Goal: Task Accomplishment & Management: Manage account settings

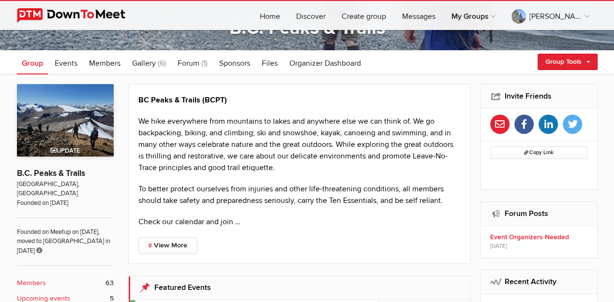
scroll to position [133, 0]
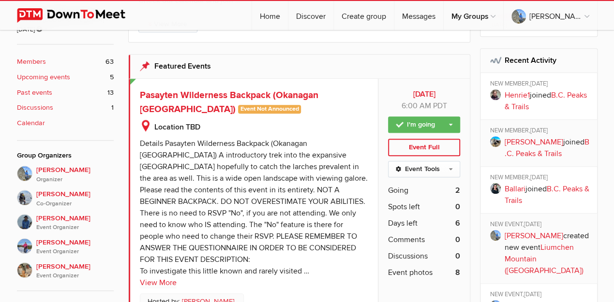
scroll to position [348, 0]
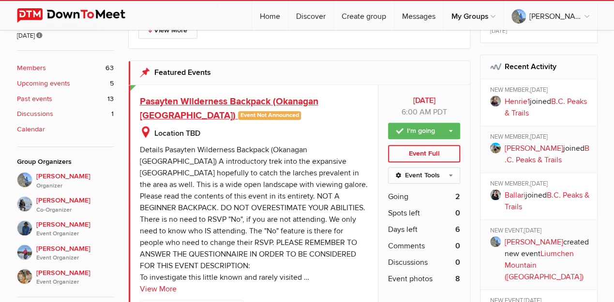
click at [318, 104] on span "Pasayten Wilderness Backpack (Okanagan [GEOGRAPHIC_DATA])" at bounding box center [229, 109] width 178 height 26
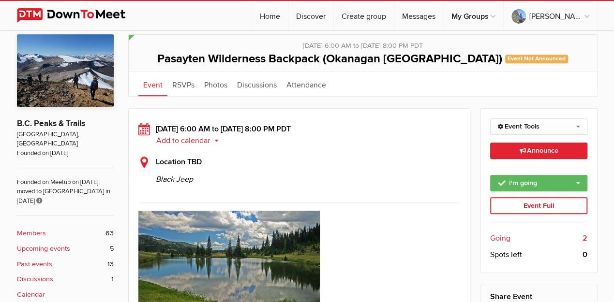
scroll to position [193, 0]
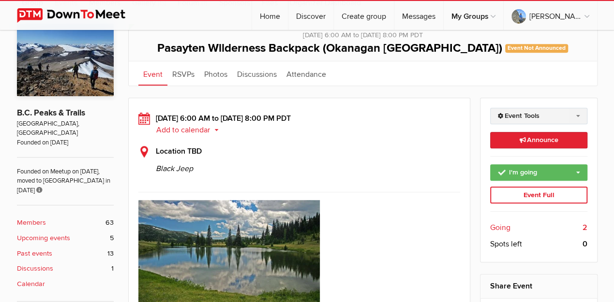
click at [510, 124] on link "Event Tools" at bounding box center [538, 116] width 97 height 16
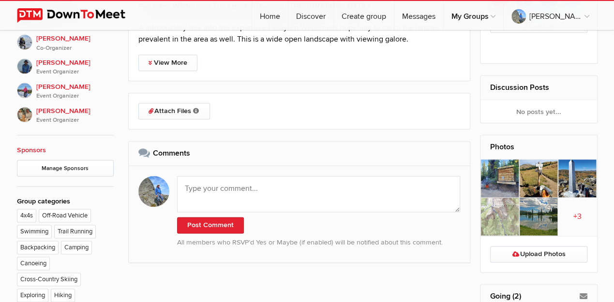
scroll to position [484, 0]
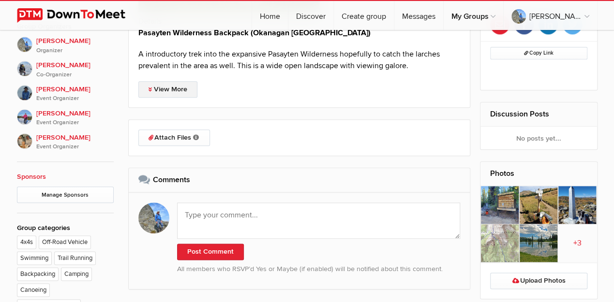
click at [176, 98] on link "View More" at bounding box center [167, 89] width 59 height 16
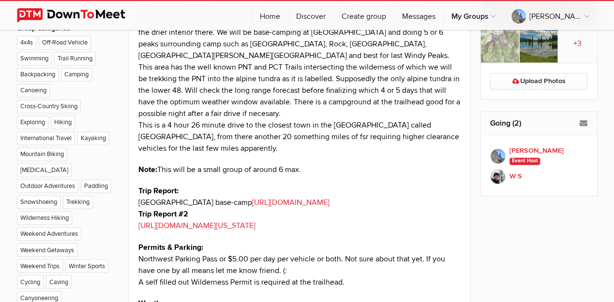
scroll to position [677, 0]
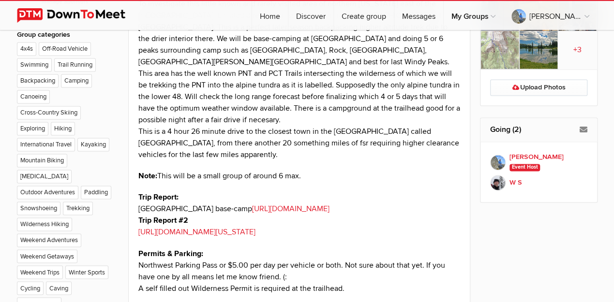
click at [578, 142] on div "Email RSVPs" at bounding box center [581, 130] width 19 height 24
click at [501, 141] on h2 "Going (2)" at bounding box center [538, 129] width 97 height 23
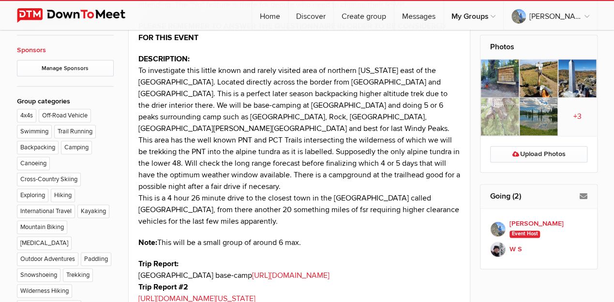
scroll to position [612, 0]
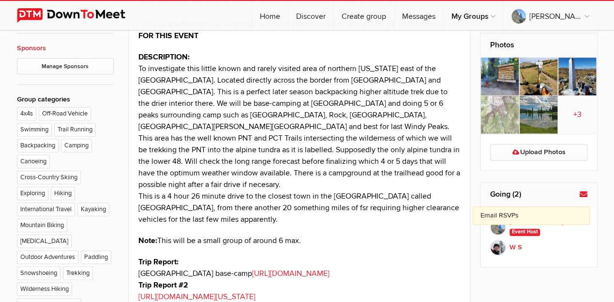
click at [583, 198] on icon at bounding box center [583, 195] width 8 height 8
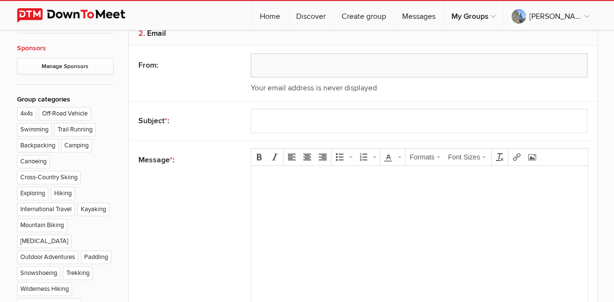
type input "[PERSON_NAME]"
select select "14: Object"
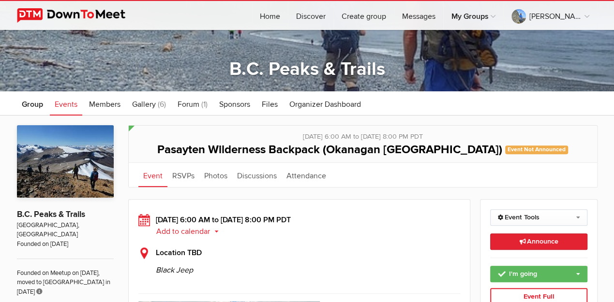
scroll to position [161, 0]
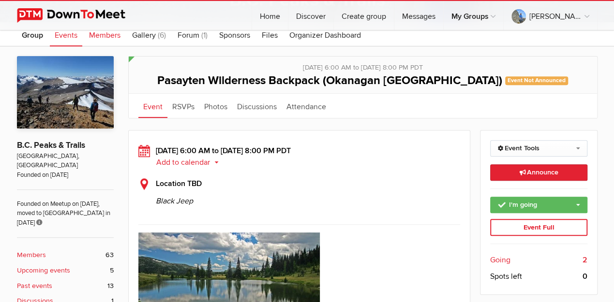
click at [104, 36] on span "Members" at bounding box center [104, 35] width 31 height 10
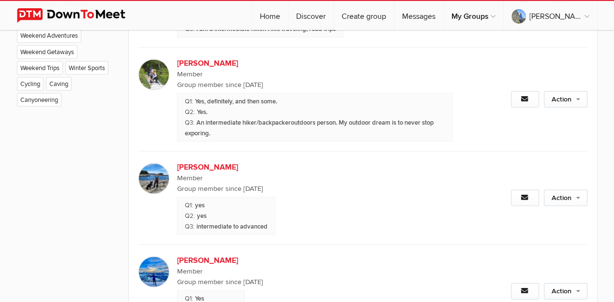
scroll to position [870, 0]
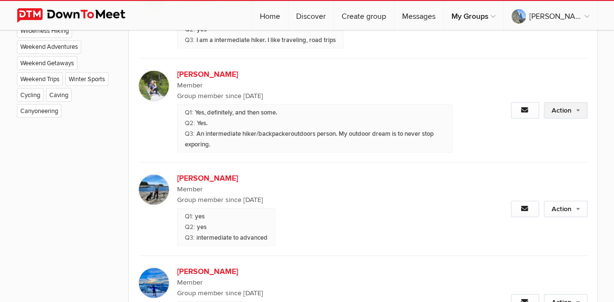
click at [554, 115] on link "Action" at bounding box center [565, 110] width 44 height 16
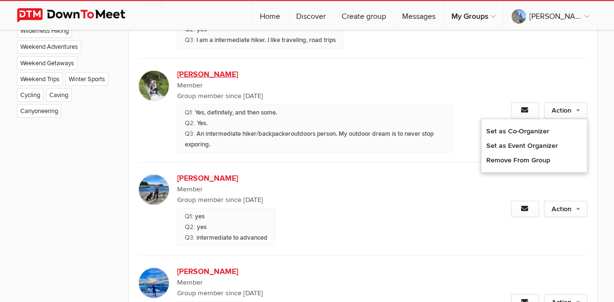
click at [194, 79] on b "[PERSON_NAME]" at bounding box center [259, 74] width 165 height 12
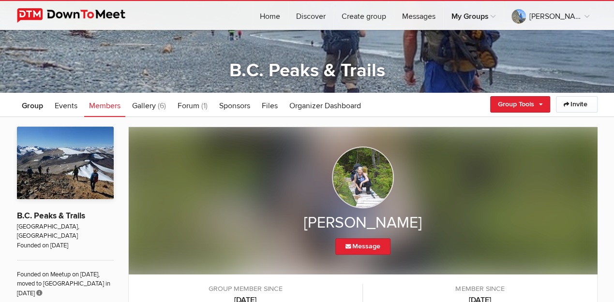
scroll to position [86, 0]
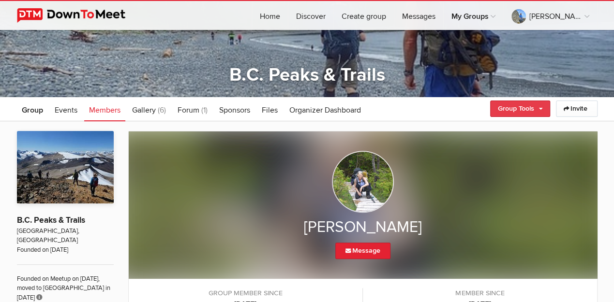
click at [500, 105] on link "Group Tools" at bounding box center [520, 109] width 60 height 16
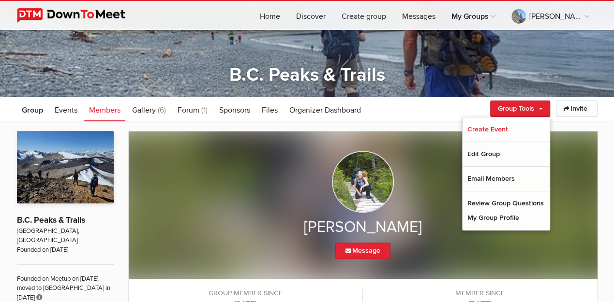
click at [452, 107] on ul "Group Events Members Gallery (6) More Forum (1) Sponsors Files Organizer Dashbo…" at bounding box center [307, 109] width 580 height 24
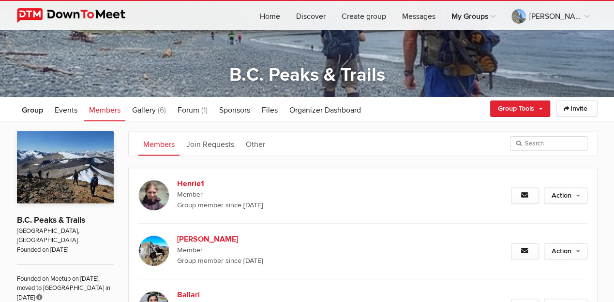
scroll to position [792, 0]
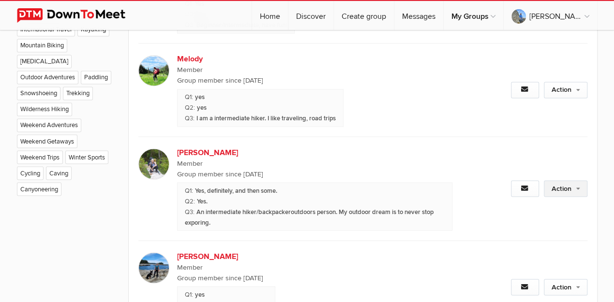
click at [563, 197] on link "Action" at bounding box center [565, 188] width 44 height 16
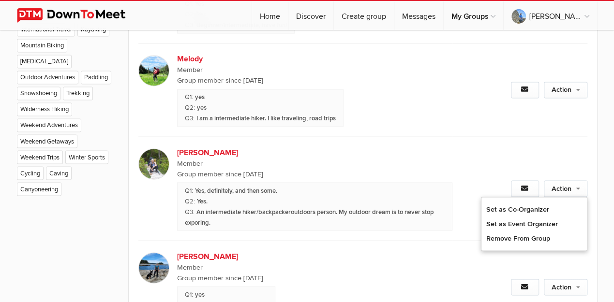
click at [517, 161] on div "Action Set as Co-Organizer Set as Event Organizer Remove From Group" at bounding box center [519, 189] width 134 height 104
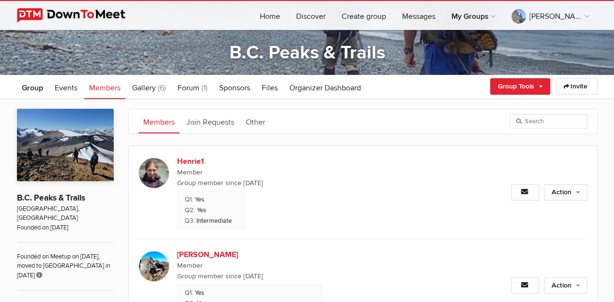
scroll to position [50, 0]
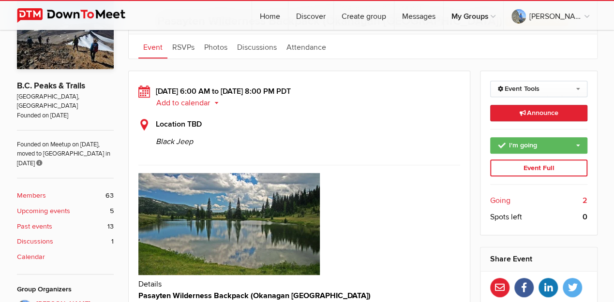
scroll to position [225, 0]
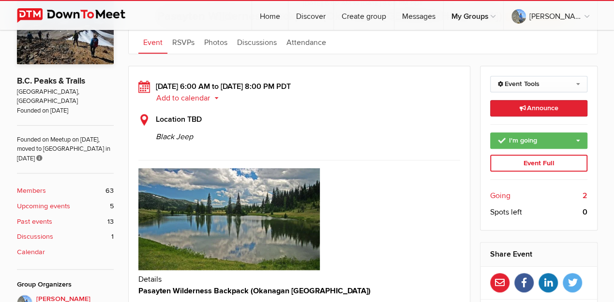
click at [513, 172] on div "Event Full" at bounding box center [538, 163] width 97 height 17
click at [524, 149] on link "I'm going" at bounding box center [538, 140] width 97 height 16
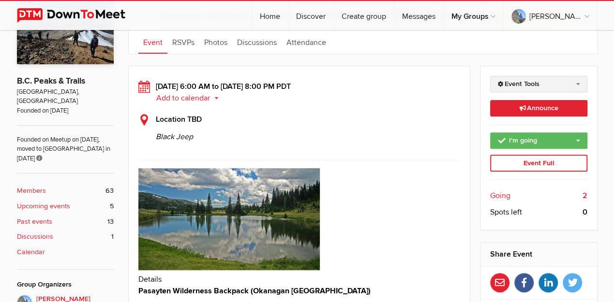
click at [504, 92] on link "Event Tools" at bounding box center [538, 84] width 97 height 16
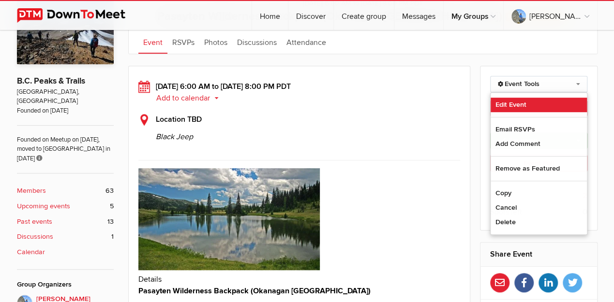
click at [520, 112] on link "Edit Event" at bounding box center [538, 105] width 96 height 15
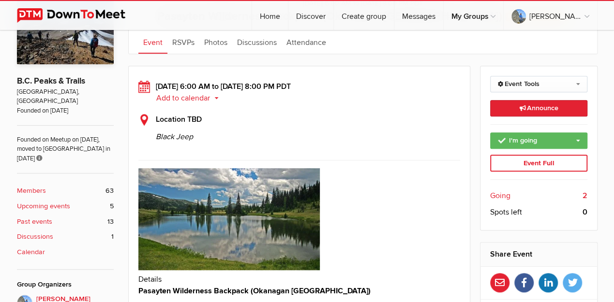
select select "6:00:00"
select select "8:00:00"
select select "PM"
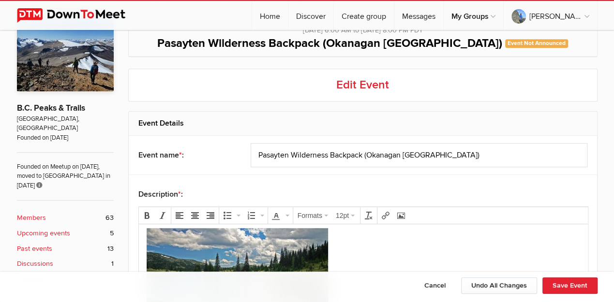
scroll to position [166, 0]
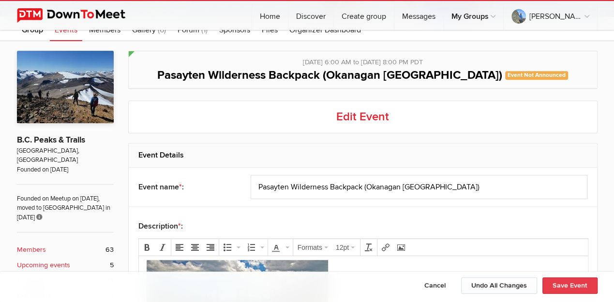
click at [574, 290] on button "Save Event" at bounding box center [569, 286] width 55 height 16
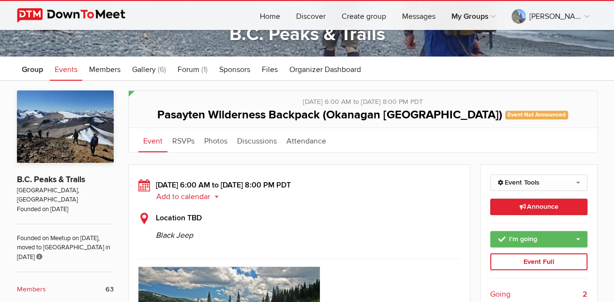
scroll to position [129, 0]
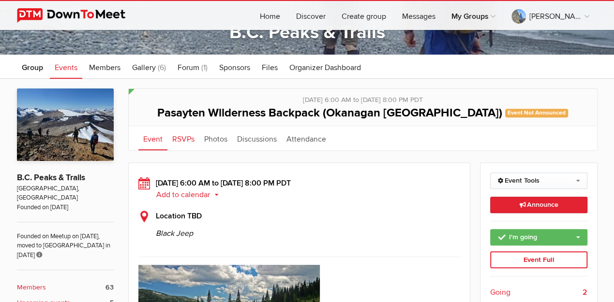
click at [182, 150] on link "RSVPs" at bounding box center [183, 138] width 32 height 24
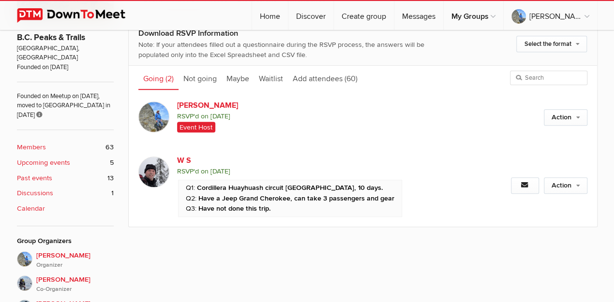
scroll to position [258, 0]
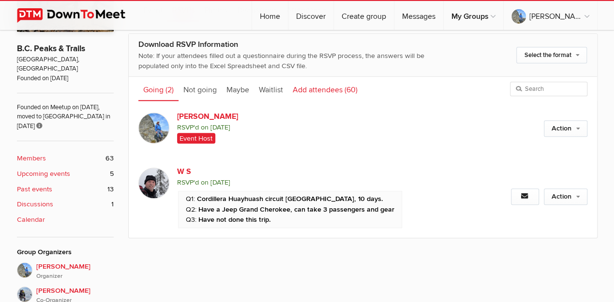
click at [328, 101] on link "Add attendees (60)" at bounding box center [325, 89] width 74 height 24
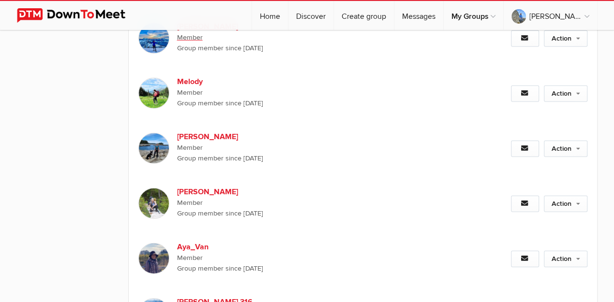
scroll to position [3191, 0]
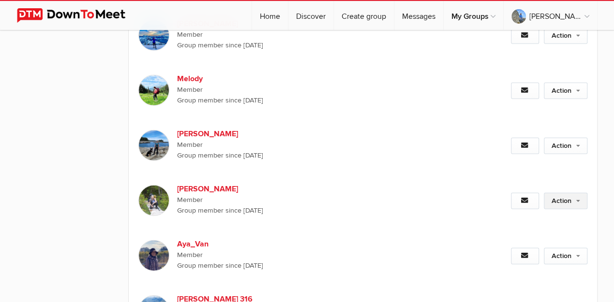
click at [558, 209] on link "Action" at bounding box center [565, 201] width 44 height 16
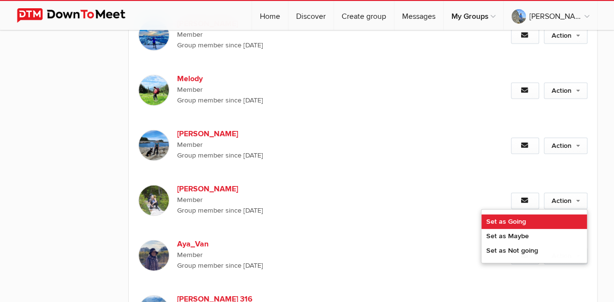
click at [515, 224] on link "Set as Going" at bounding box center [533, 222] width 105 height 15
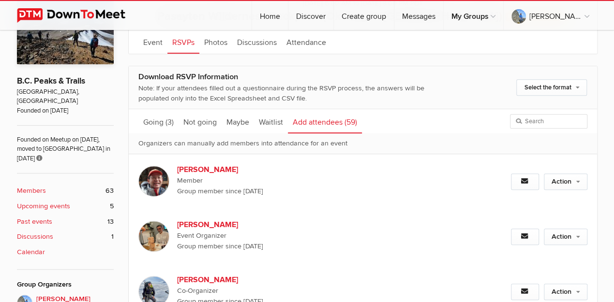
scroll to position [97, 0]
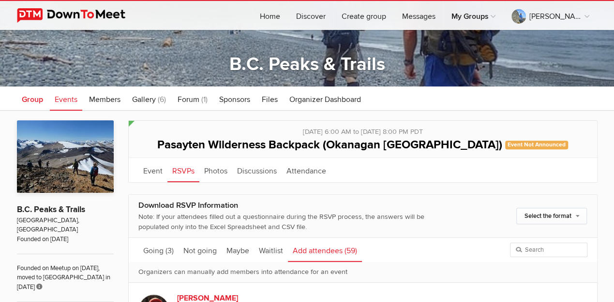
click at [32, 97] on span "Group" at bounding box center [32, 100] width 21 height 10
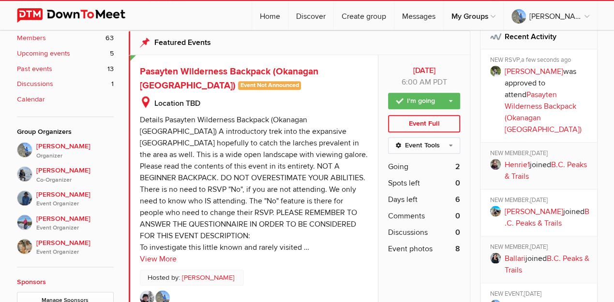
scroll to position [387, 0]
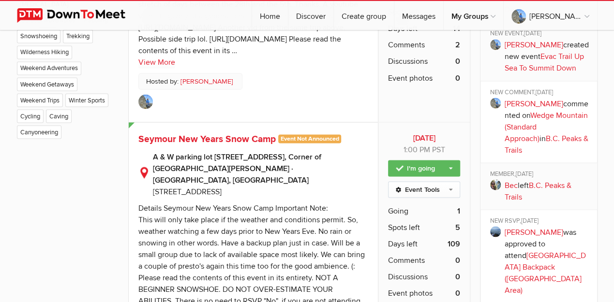
scroll to position [864, 0]
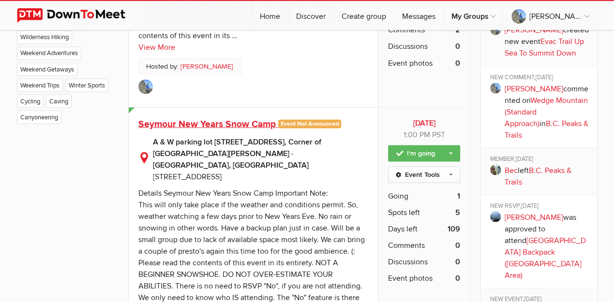
click at [240, 130] on span "Seymour New Years Snow Camp" at bounding box center [206, 124] width 137 height 12
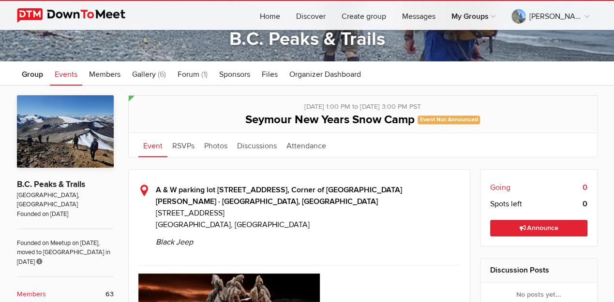
scroll to position [129, 0]
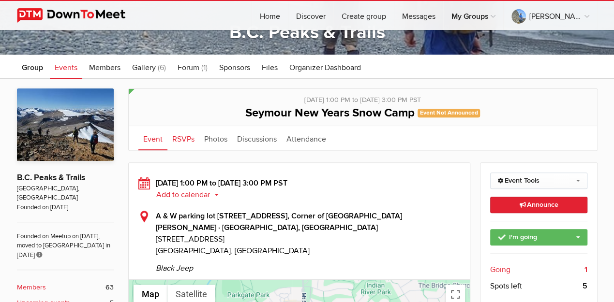
click at [180, 140] on link "RSVPs" at bounding box center [183, 138] width 32 height 24
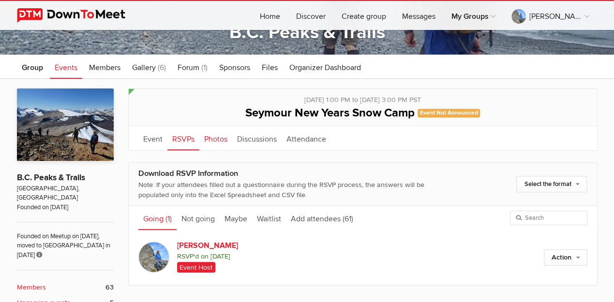
scroll to position [193, 0]
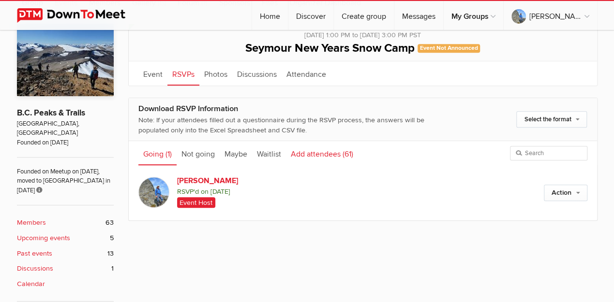
click at [313, 154] on link "Add attendees (61)" at bounding box center [322, 153] width 72 height 24
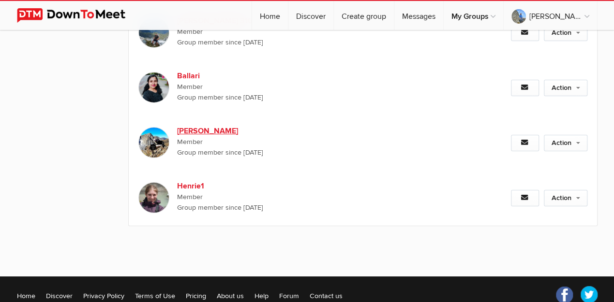
scroll to position [3513, 0]
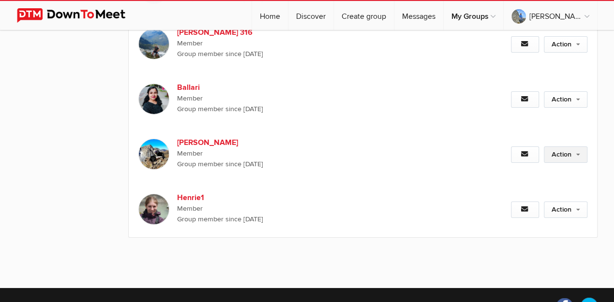
click at [571, 147] on link "Action" at bounding box center [565, 155] width 44 height 16
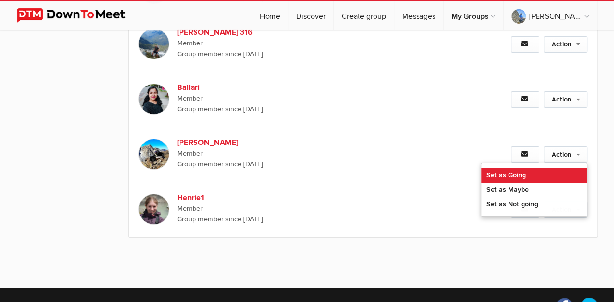
click at [522, 168] on link "Set as Going" at bounding box center [533, 175] width 105 height 15
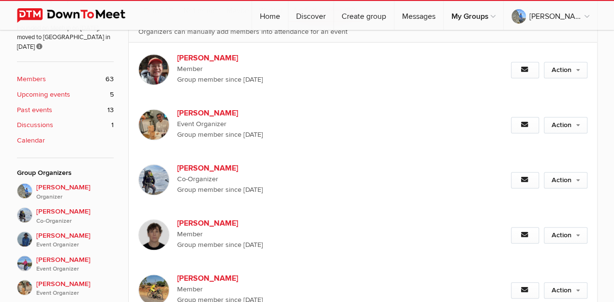
scroll to position [73, 0]
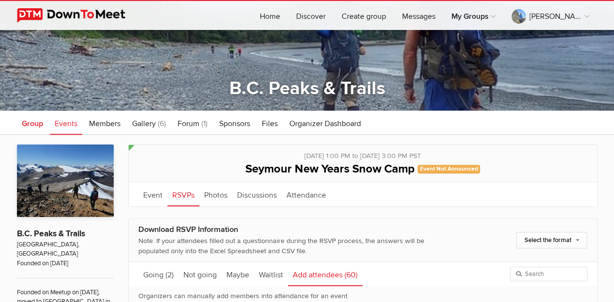
click at [34, 125] on span "Group" at bounding box center [32, 124] width 21 height 10
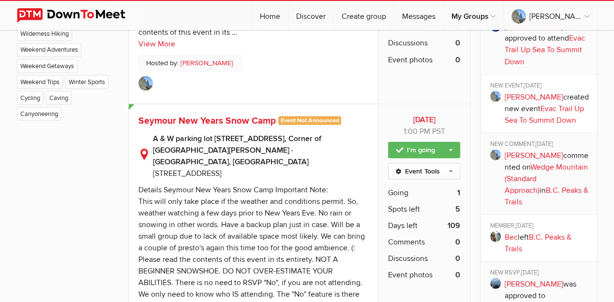
scroll to position [879, 0]
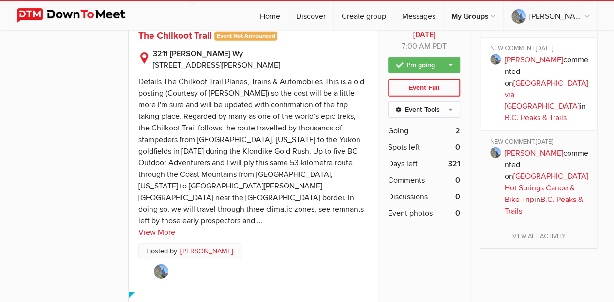
scroll to position [1477, 0]
